Goal: Find specific page/section: Find specific page/section

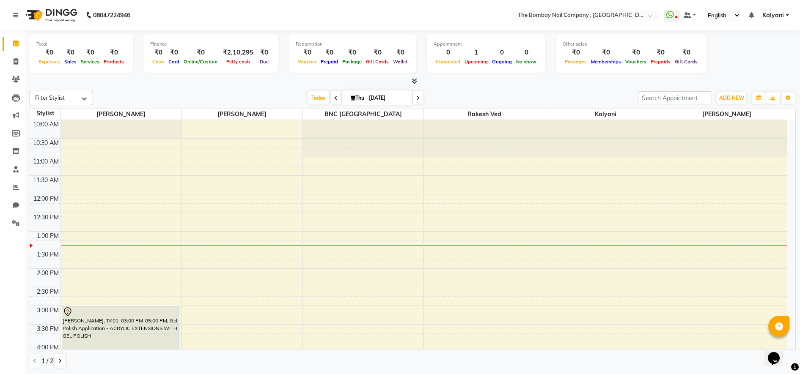
click at [14, 13] on icon at bounding box center [15, 15] width 5 height 6
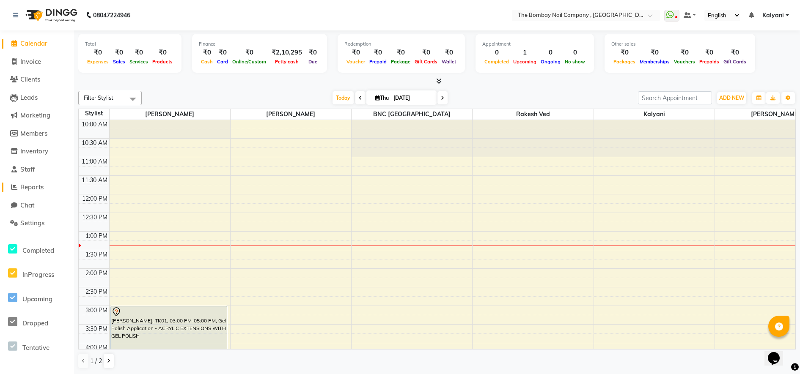
click at [31, 190] on span "Reports" at bounding box center [31, 187] width 23 height 8
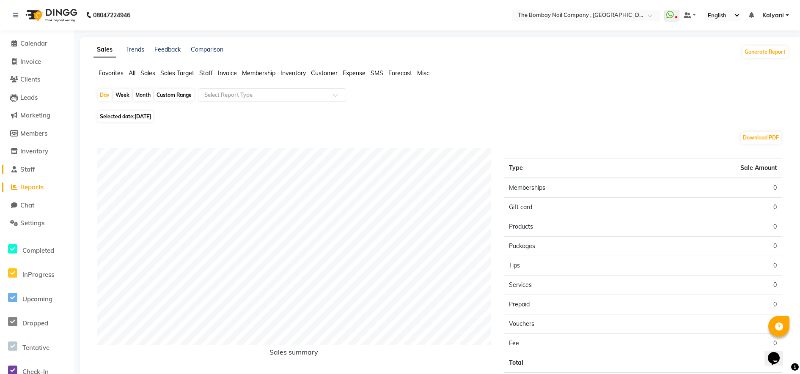
click at [30, 172] on span "Staff" at bounding box center [27, 169] width 14 height 8
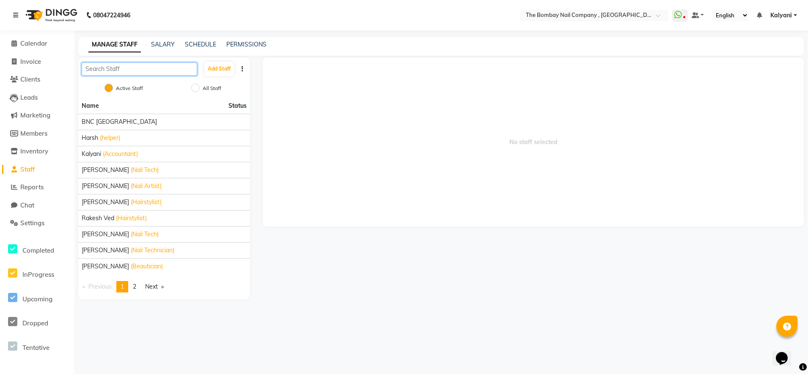
click at [140, 69] on input "text" at bounding box center [139, 69] width 115 height 13
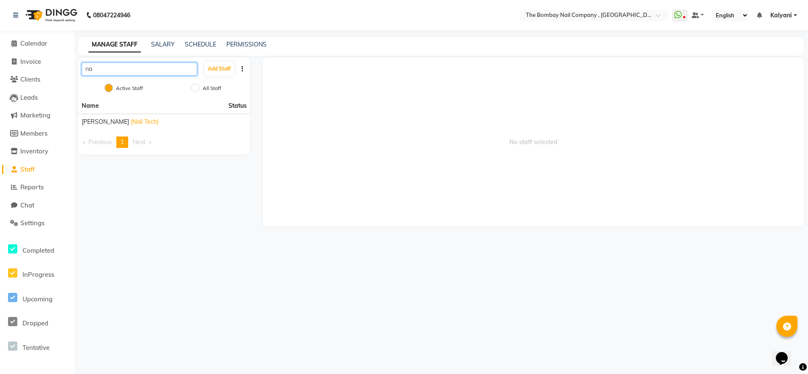
type input "n"
type input "ra"
